Goal: Transaction & Acquisition: Purchase product/service

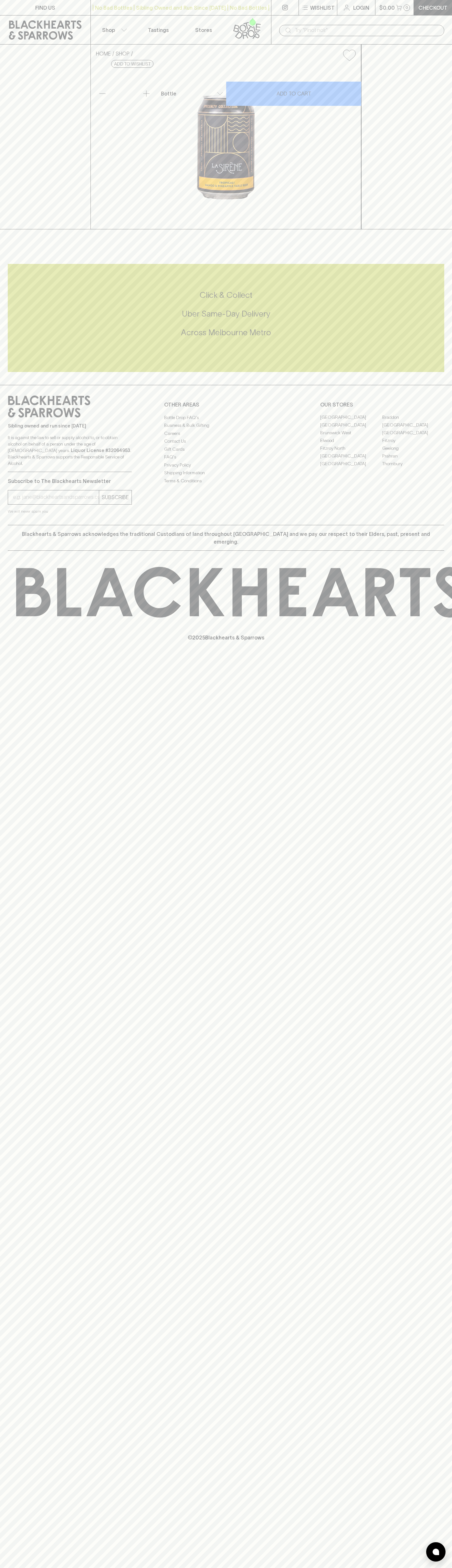
click at [429, 782] on div "FIND US | No Bad Bottles | Sibling Owned and Run Since [DATE] | No Bad Bottles …" at bounding box center [226, 784] width 452 height 1568
click at [138, 1567] on html "FIND US | No Bad Bottles | Sibling Owned and Run Since [DATE] | No Bad Bottles …" at bounding box center [226, 784] width 452 height 1568
click at [21, 418] on icon at bounding box center [49, 407] width 82 height 22
